Goal: Task Accomplishment & Management: Use online tool/utility

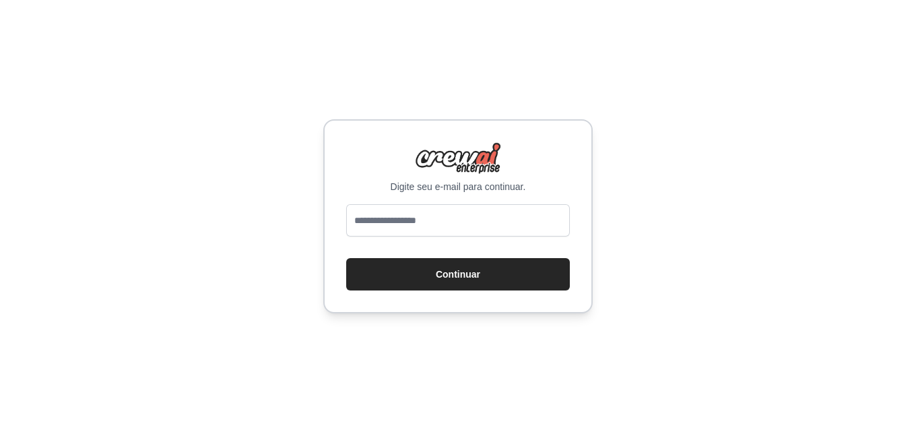
click at [469, 223] on input "email" at bounding box center [458, 220] width 224 height 32
type input "**********"
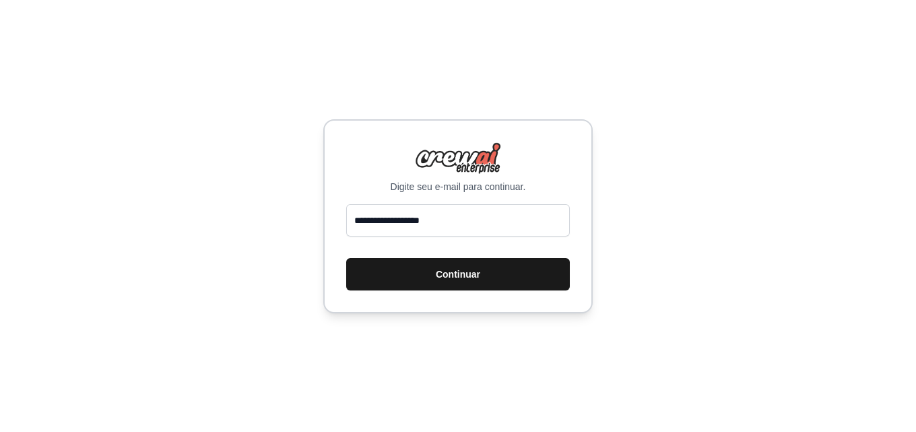
click at [436, 271] on font "Continuar" at bounding box center [458, 274] width 44 height 11
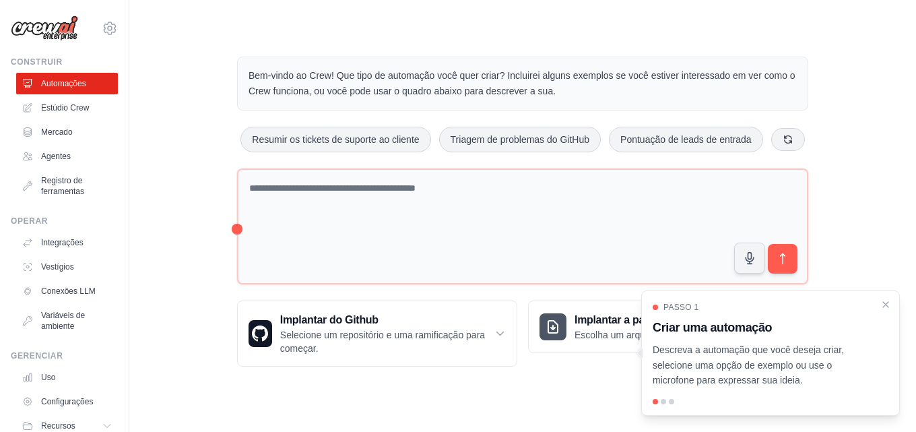
click at [893, 307] on div "Passo 1 Criar uma automação Descreva a automação que você deseja criar, selecio…" at bounding box center [770, 352] width 259 height 125
click at [61, 154] on font "Agentes" at bounding box center [57, 156] width 30 height 9
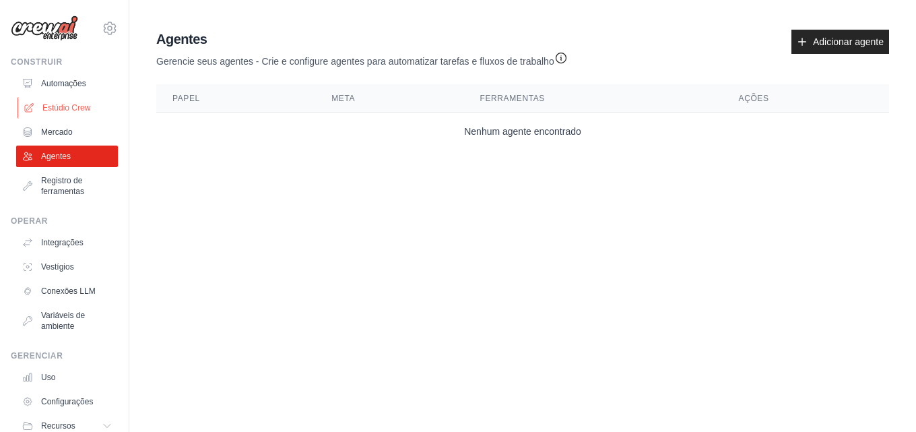
click at [61, 106] on font "Estúdio Crew" at bounding box center [66, 107] width 48 height 9
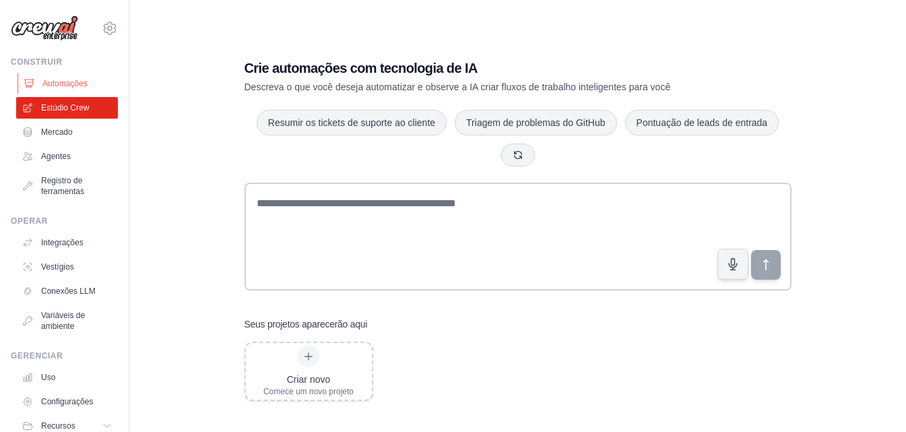
click at [82, 89] on link "Automações" at bounding box center [69, 84] width 102 height 22
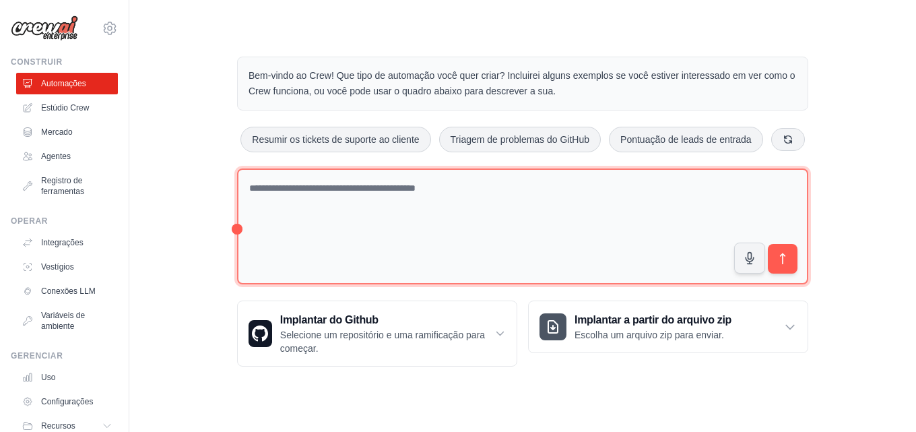
click at [276, 190] on textarea at bounding box center [522, 226] width 571 height 117
type textarea "**********"
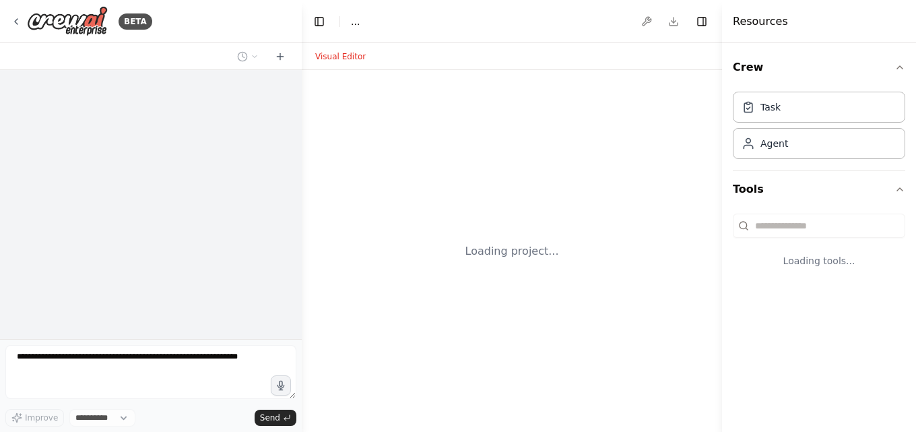
select select "****"
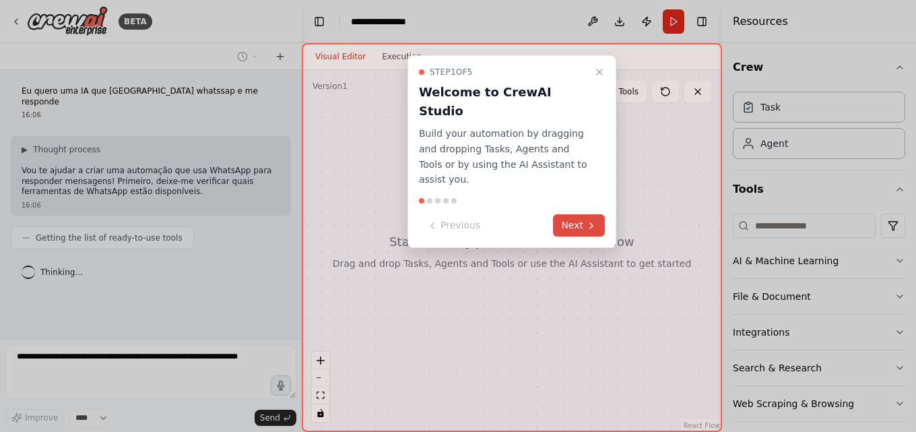
click at [564, 214] on button "Next" at bounding box center [579, 225] width 52 height 22
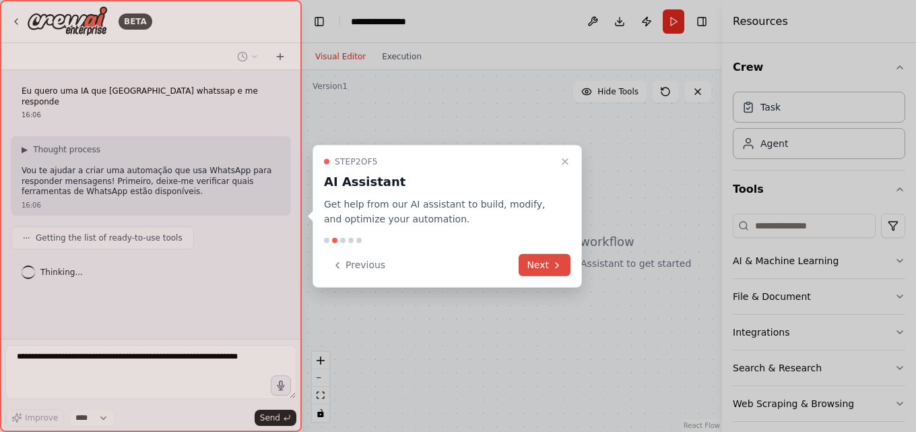
click at [542, 267] on button "Next" at bounding box center [545, 265] width 52 height 22
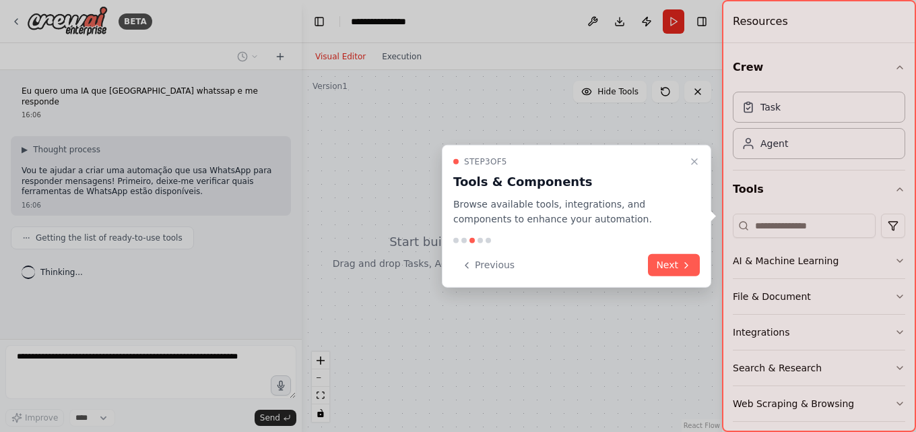
click at [694, 164] on icon "Close walkthrough" at bounding box center [694, 161] width 11 height 11
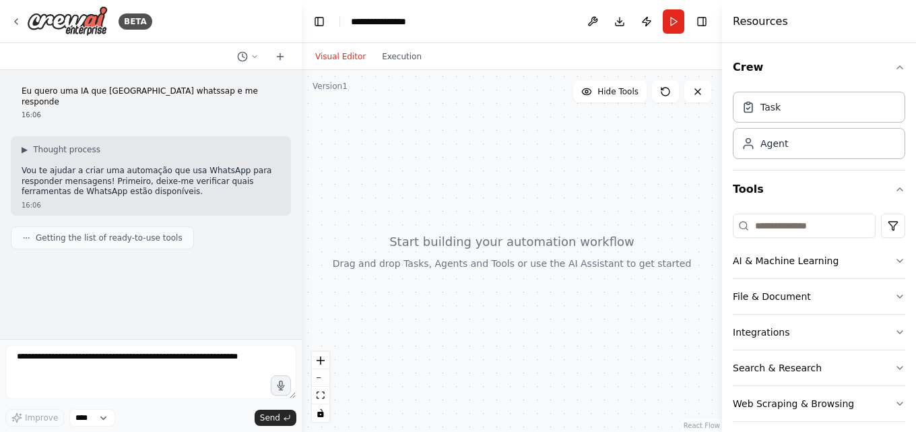
click at [167, 267] on div "Eu quero uma IA que usa whatssap e me responde 16:06 ▶ Thought process Vou te a…" at bounding box center [151, 204] width 302 height 269
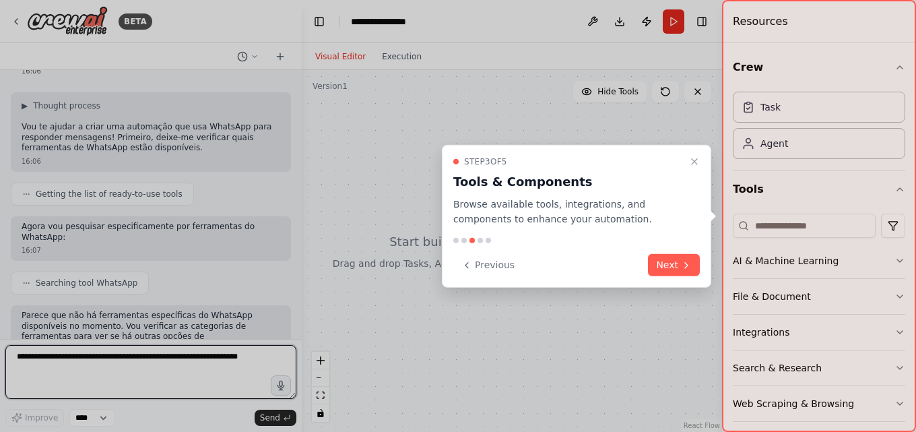
scroll to position [55, 0]
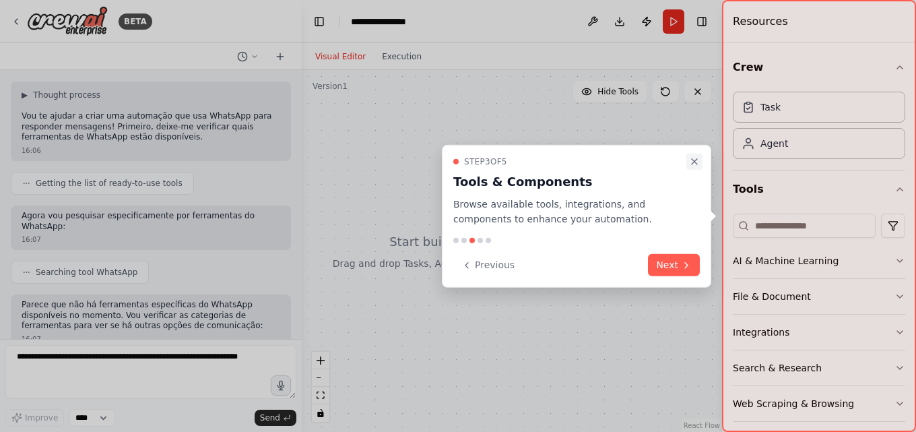
click at [699, 155] on button "Close walkthrough" at bounding box center [694, 161] width 16 height 16
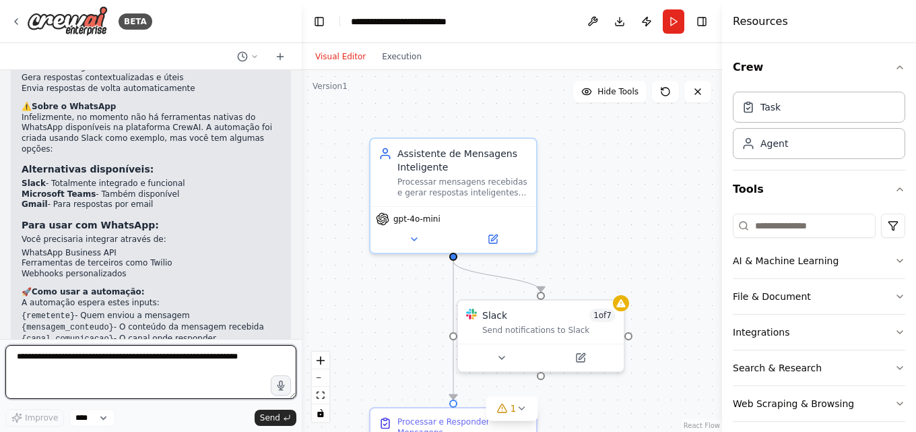
scroll to position [878, 0]
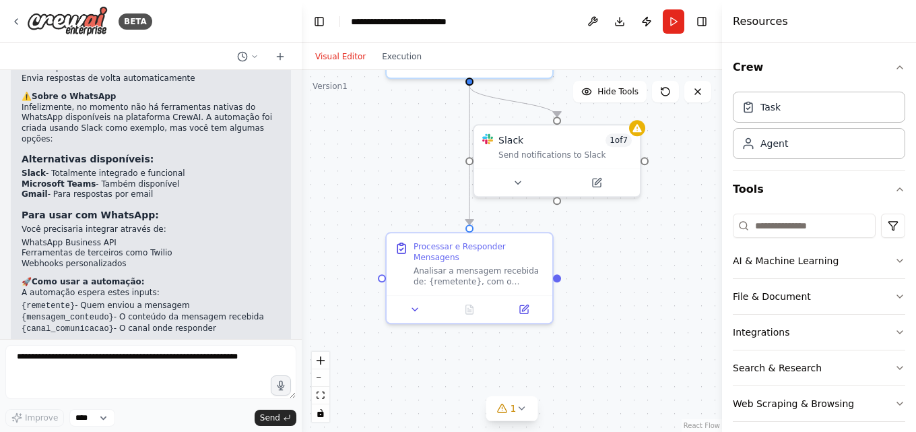
drag, startPoint x: 615, startPoint y: 366, endPoint x: 631, endPoint y: 259, distance: 109.0
click at [631, 259] on div ".deletable-edge-delete-btn { width: 20px; height: 20px; border: 0px solid #ffff…" at bounding box center [512, 251] width 420 height 362
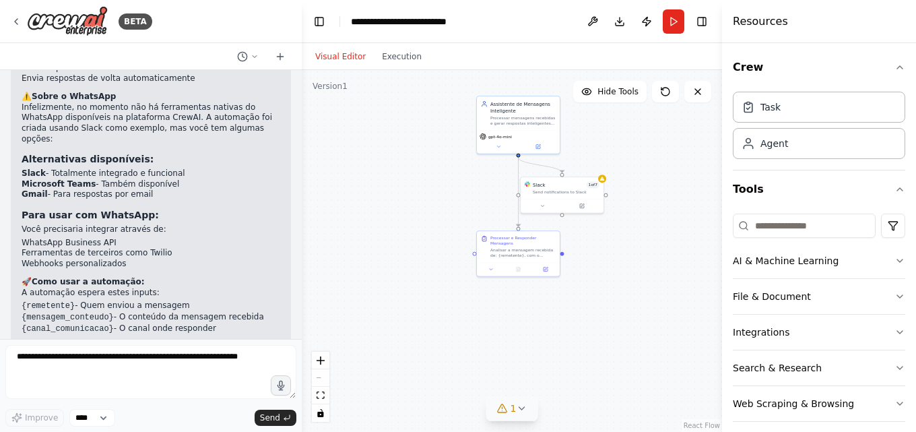
click at [526, 403] on button "1" at bounding box center [512, 408] width 52 height 25
click at [567, 306] on div ".deletable-edge-delete-btn { width: 20px; height: 20px; border: 0px solid #ffff…" at bounding box center [512, 251] width 420 height 362
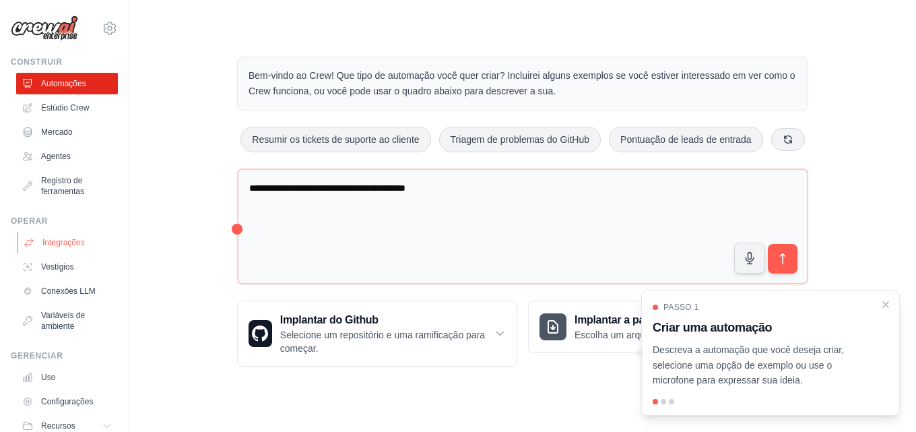
scroll to position [52, 0]
